Goal: Task Accomplishment & Management: Manage account settings

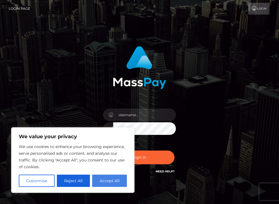
click at [107, 183] on button "Accept All" at bounding box center [109, 181] width 35 height 12
checkbox input "true"
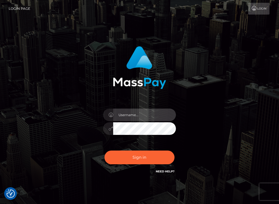
click at [134, 115] on input "text" at bounding box center [144, 115] width 63 height 13
type input "jaxxafterdark"
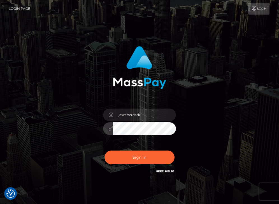
click at [104, 151] on button "Sign in" at bounding box center [139, 158] width 70 height 14
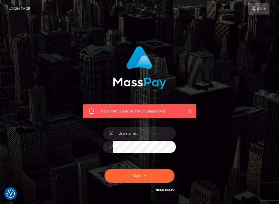
click at [131, 140] on div at bounding box center [139, 144] width 81 height 43
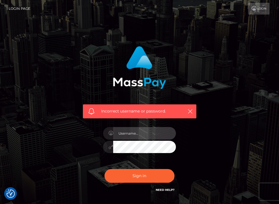
click at [127, 138] on input "text" at bounding box center [144, 133] width 63 height 13
type input "jaxxpaid"
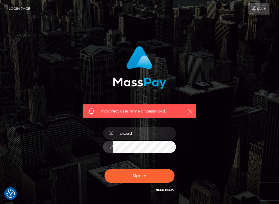
click at [104, 169] on button "Sign in" at bounding box center [139, 176] width 70 height 14
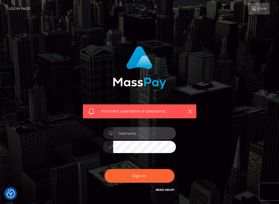
click at [133, 138] on input "text" at bounding box center [144, 133] width 63 height 13
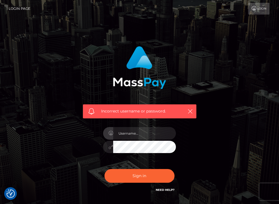
click at [159, 189] on link "Need Help?" at bounding box center [165, 190] width 19 height 4
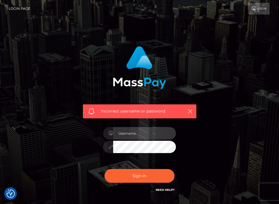
click at [144, 134] on input "text" at bounding box center [144, 133] width 63 height 13
type input "jaxpaid"
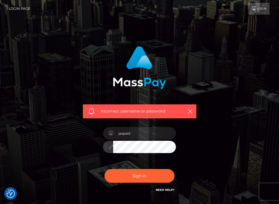
click at [104, 169] on button "Sign in" at bounding box center [139, 176] width 70 height 14
